Goal: Task Accomplishment & Management: Manage account settings

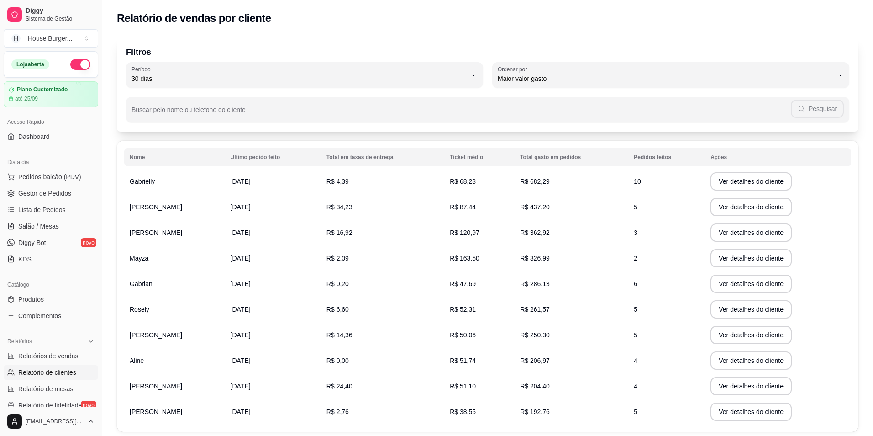
select select "30"
select select "HIGHEST_TOTAL_SPENT_WITH_ORDERS"
click at [51, 195] on span "Gestor de Pedidos" at bounding box center [44, 193] width 53 height 9
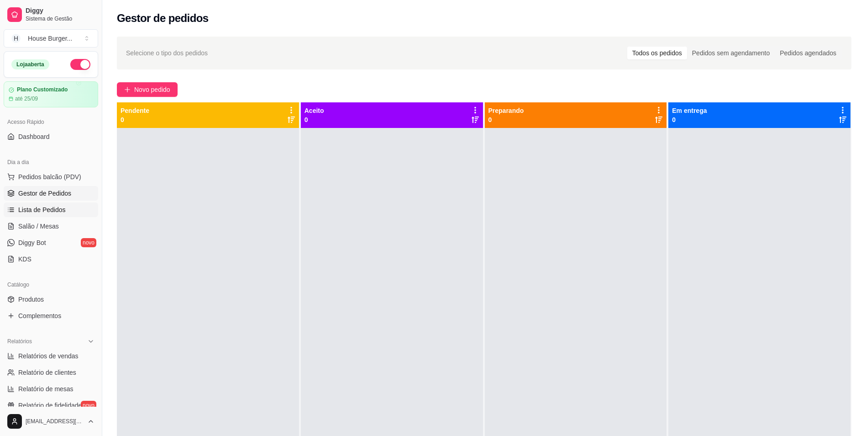
click at [61, 205] on link "Lista de Pedidos" at bounding box center [51, 209] width 95 height 15
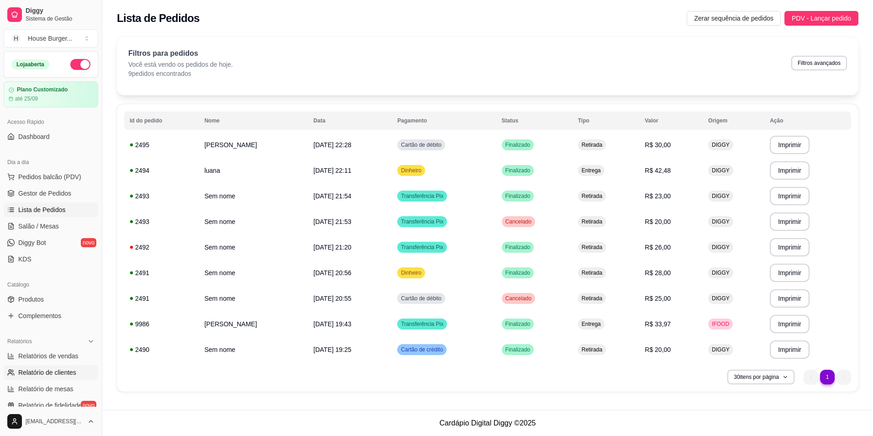
click at [55, 374] on span "Relatório de clientes" at bounding box center [47, 372] width 58 height 9
select select "30"
select select "HIGHEST_TOTAL_SPENT_WITH_ORDERS"
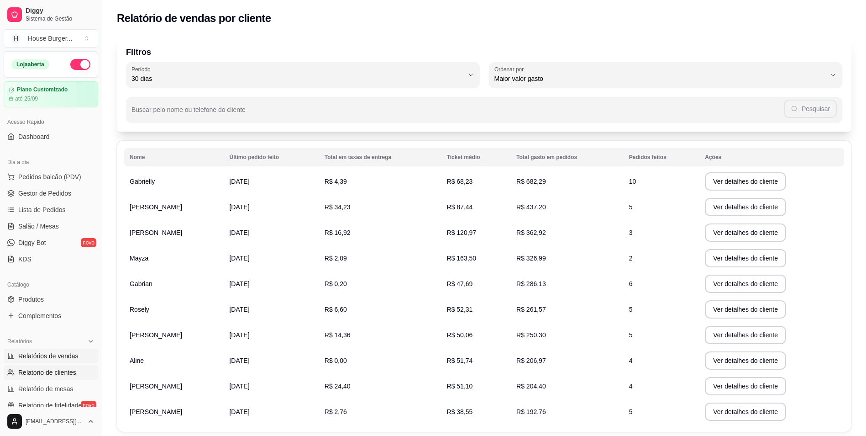
click at [44, 352] on span "Relatórios de vendas" at bounding box center [48, 355] width 60 height 9
select select "ALL"
select select "0"
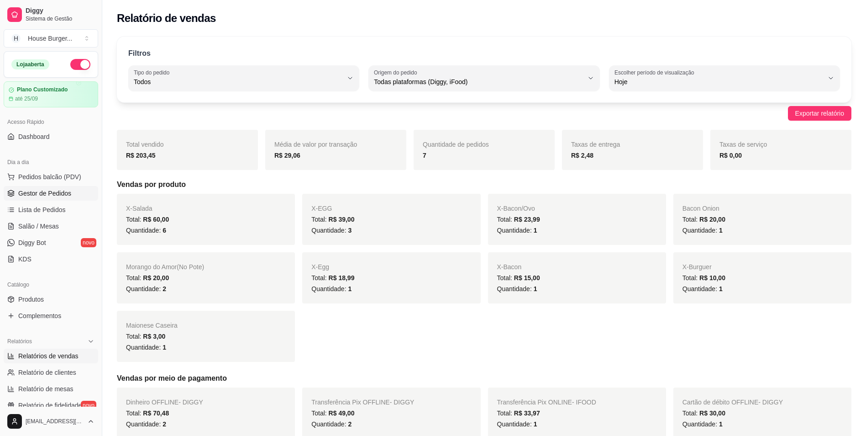
click at [60, 197] on span "Gestor de Pedidos" at bounding box center [44, 193] width 53 height 9
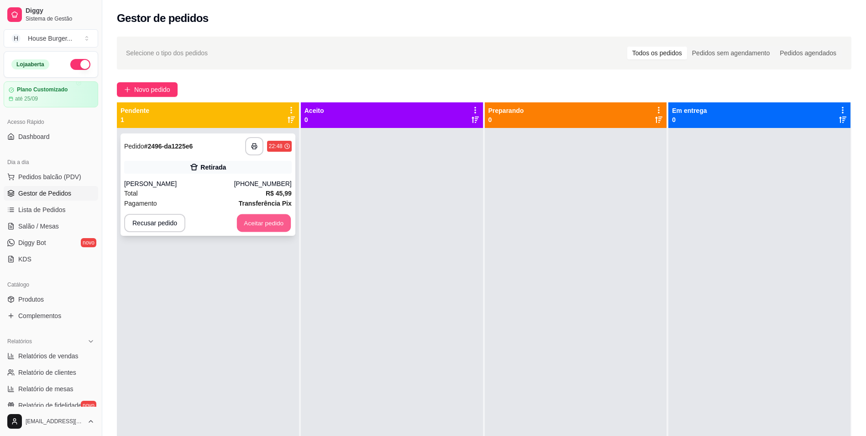
click at [262, 221] on button "Aceitar pedido" at bounding box center [264, 223] width 54 height 18
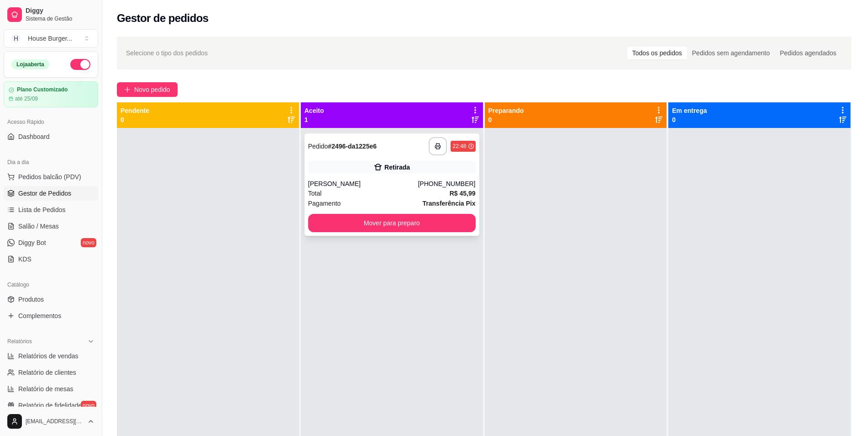
click at [411, 175] on div "**********" at bounding box center [392, 184] width 175 height 102
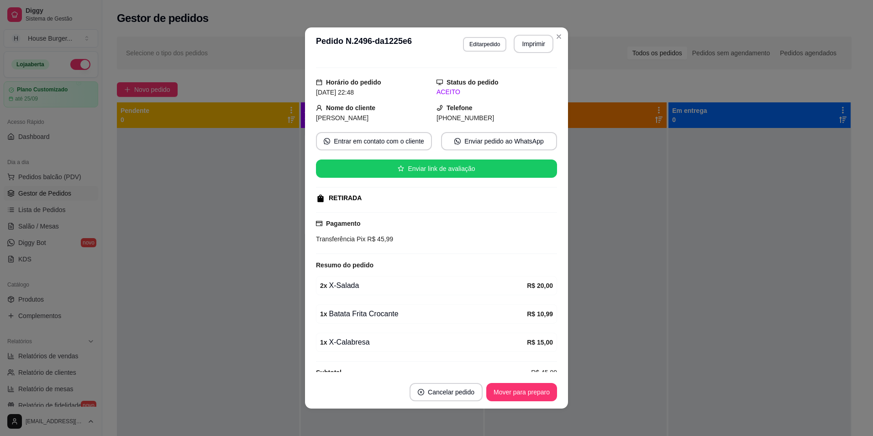
scroll to position [32, 0]
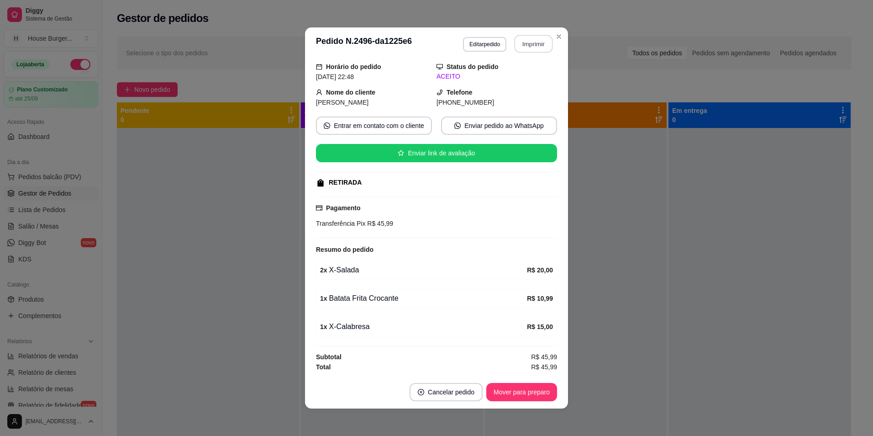
click at [525, 38] on button "Imprimir" at bounding box center [534, 44] width 38 height 18
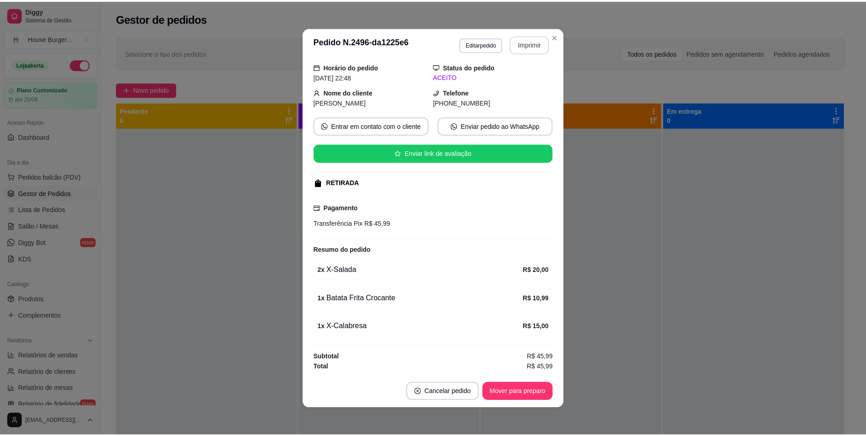
scroll to position [0, 0]
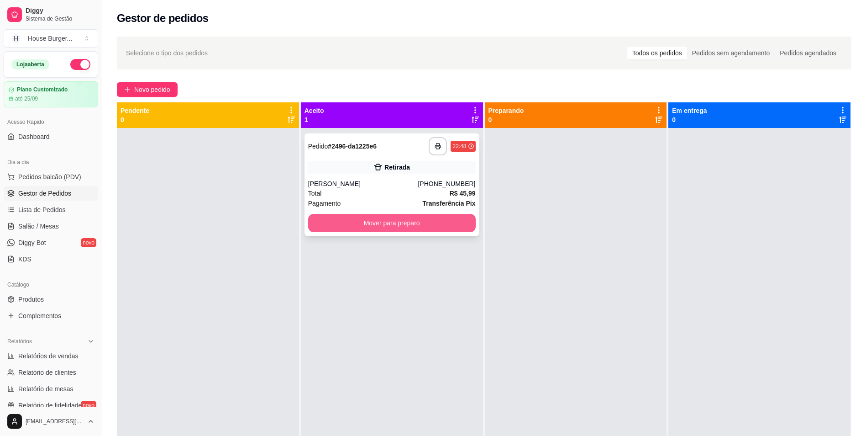
click at [418, 222] on button "Mover para preparo" at bounding box center [392, 223] width 168 height 18
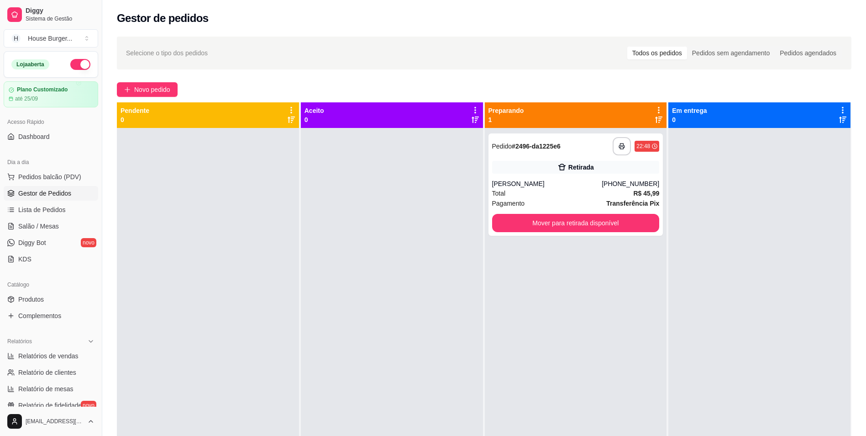
scroll to position [26, 0]
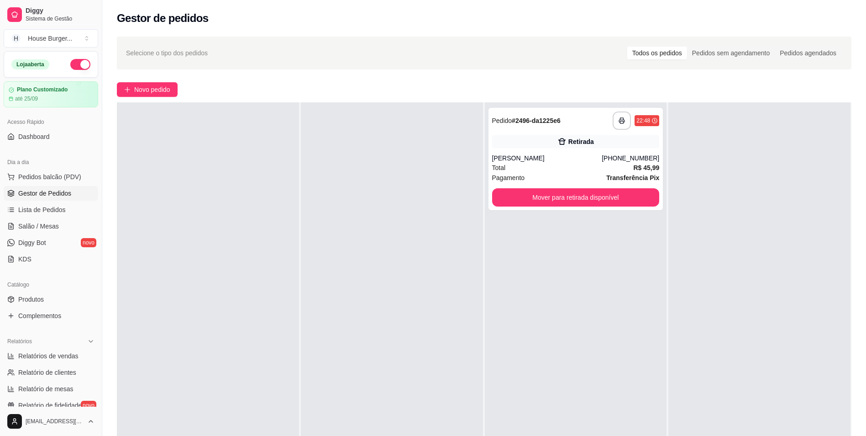
type button "on"
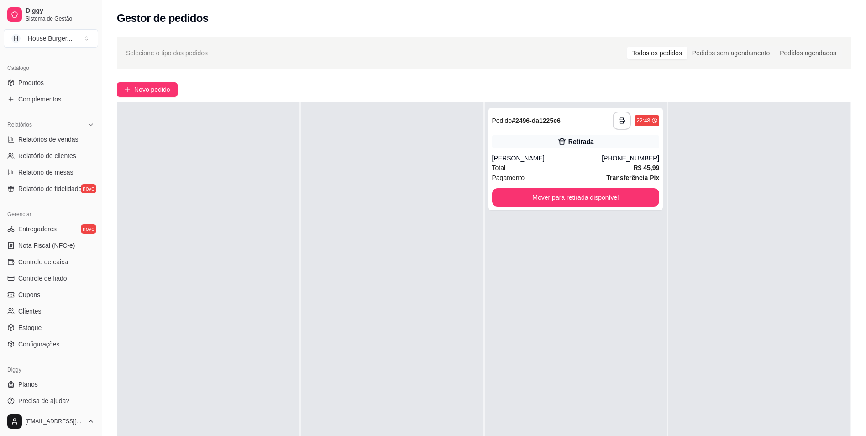
scroll to position [218, 0]
click at [532, 205] on button "Mover para retirada disponível" at bounding box center [576, 197] width 168 height 18
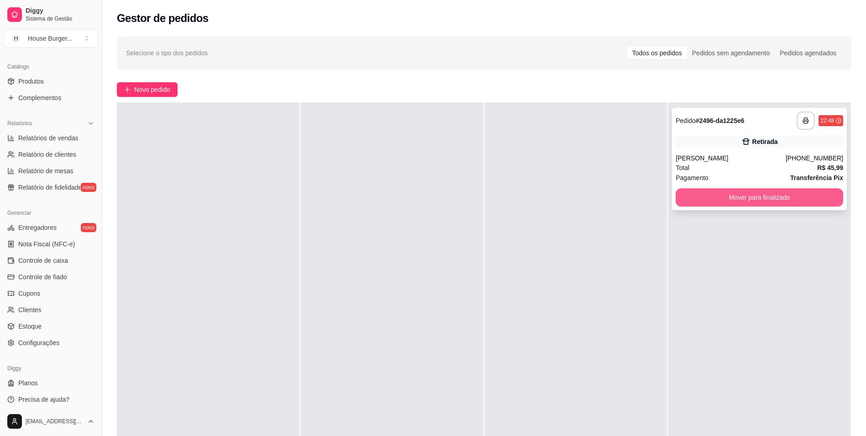
click at [792, 203] on button "Mover para finalizado" at bounding box center [760, 197] width 168 height 18
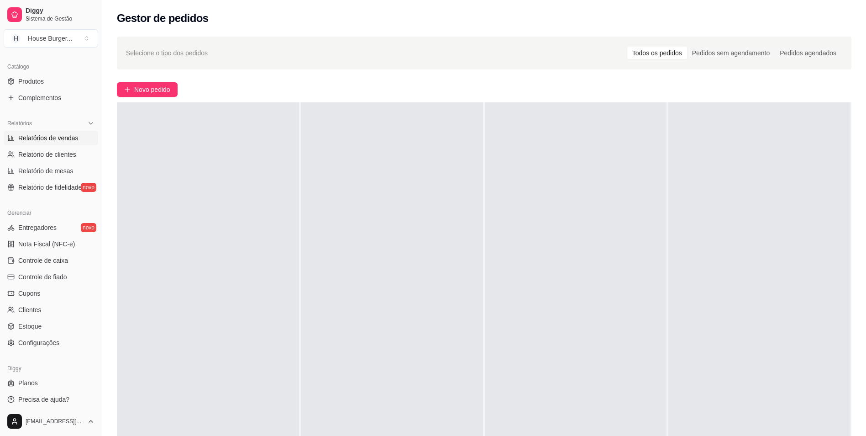
click at [37, 137] on span "Relatórios de vendas" at bounding box center [48, 137] width 60 height 9
select select "ALL"
select select "0"
